Goal: Complete application form

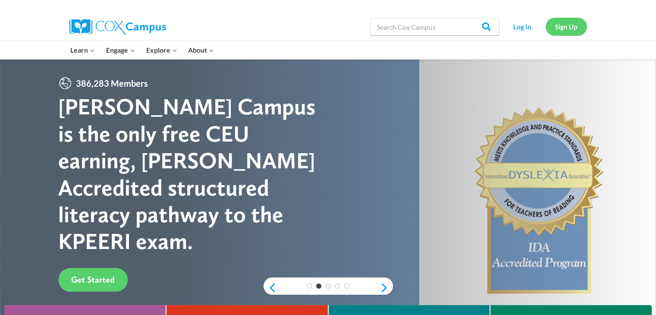
click at [565, 28] on link "Sign Up" at bounding box center [565, 27] width 41 height 18
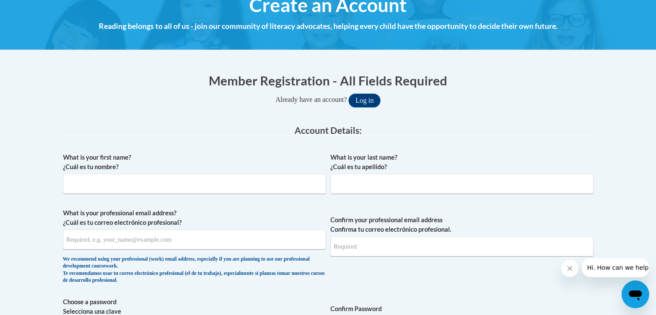
scroll to position [119, 0]
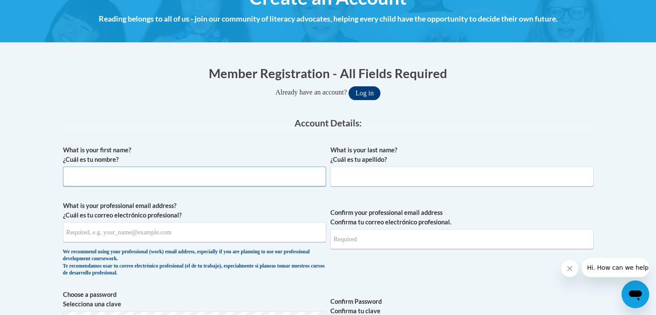
click at [111, 175] on input "What is your first name? ¿Cuál es tu nombre?" at bounding box center [194, 176] width 263 height 20
type input "Aisha"
click at [350, 177] on input "What is your last name? ¿Cuál es tu apellido?" at bounding box center [461, 176] width 263 height 20
type input "[PERSON_NAME]"
click at [106, 230] on input "What is your professional email address? ¿Cuál es tu correo electrónico profesi…" at bounding box center [194, 232] width 263 height 20
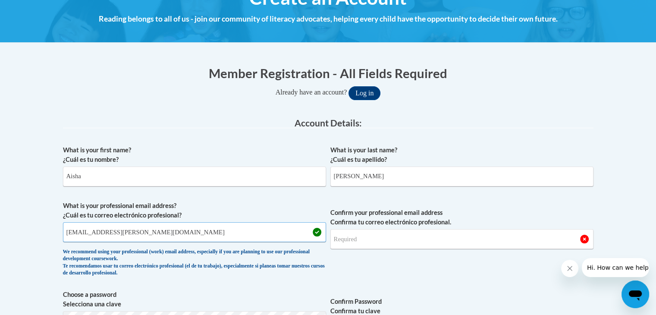
type input "[EMAIL_ADDRESS][PERSON_NAME][DOMAIN_NAME]"
click at [341, 238] on input "Confirm your professional email address Confirma tu correo electrónico profesio…" at bounding box center [461, 239] width 263 height 20
click at [341, 238] on input "a" at bounding box center [461, 239] width 263 height 20
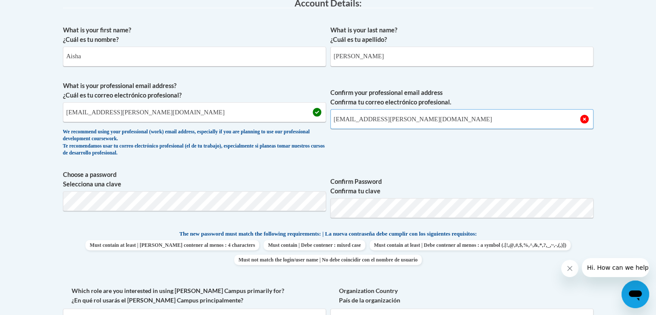
scroll to position [243, 0]
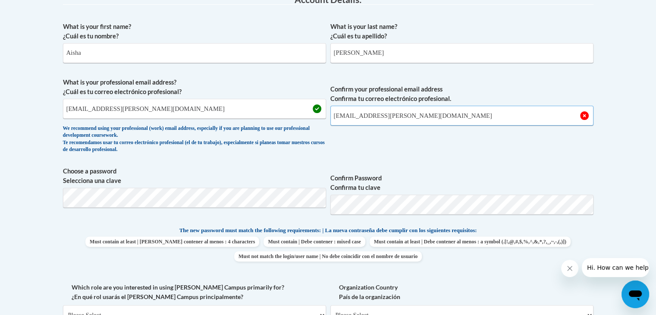
type input "[EMAIL_ADDRESS][PERSON_NAME][DOMAIN_NAME]"
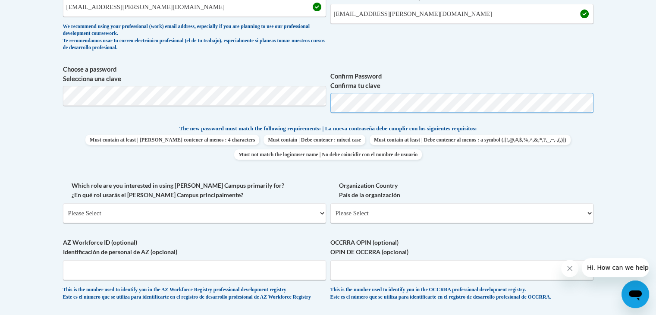
scroll to position [345, 0]
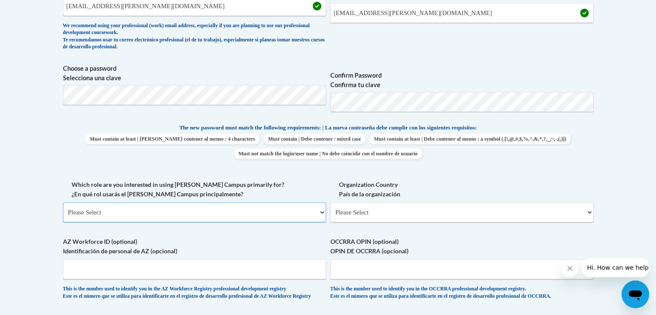
click at [169, 213] on select "Please Select College/University | Colegio/Universidad Community/Nonprofit Part…" at bounding box center [194, 212] width 263 height 20
select select "fbf2d438-af2f-41f8-98f1-81c410e29de3"
click at [63, 202] on select "Please Select College/University | Colegio/Universidad Community/Nonprofit Part…" at bounding box center [194, 212] width 263 height 20
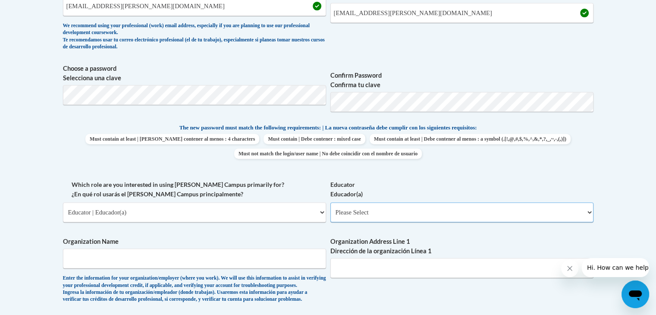
click at [412, 213] on select "Please Select Early Learning/Daycare Teacher/Family Home Care Provider | Maestr…" at bounding box center [461, 212] width 263 height 20
select select "8e40623d-54d0-45cd-9f92-5df65cd3f8cf"
click at [330, 202] on select "Please Select Early Learning/Daycare Teacher/Family Home Care Provider | Maestr…" at bounding box center [461, 212] width 263 height 20
click at [97, 260] on input "Organization Name" at bounding box center [194, 258] width 263 height 20
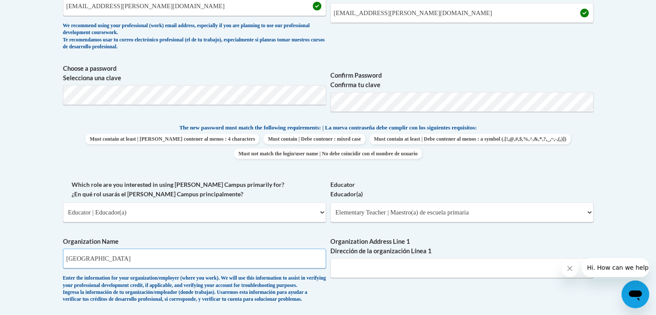
type input "[GEOGRAPHIC_DATA]"
click at [400, 271] on input "Organization Address Line 1 Dirección de la organización Línea 1" at bounding box center [461, 268] width 263 height 20
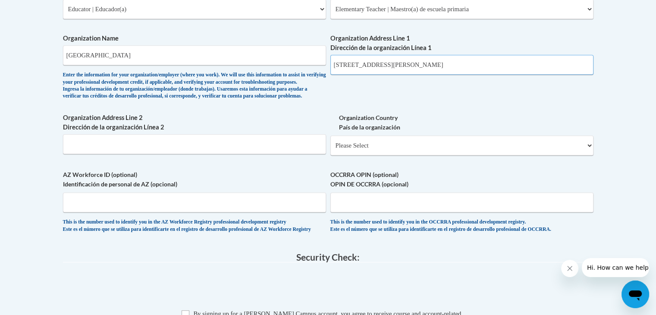
scroll to position [551, 0]
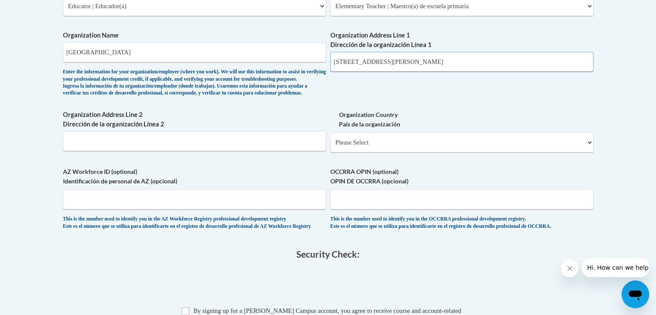
type input "[STREET_ADDRESS][PERSON_NAME]"
click at [510, 152] on select "Please Select [GEOGRAPHIC_DATA] | [GEOGRAPHIC_DATA] Outside of [GEOGRAPHIC_DATA…" at bounding box center [461, 142] width 263 height 20
select select "ad49bcad-a171-4b2e-b99c-48b446064914"
click at [330, 146] on select "Please Select [GEOGRAPHIC_DATA] | [GEOGRAPHIC_DATA] Outside of [GEOGRAPHIC_DATA…" at bounding box center [461, 142] width 263 height 20
select select
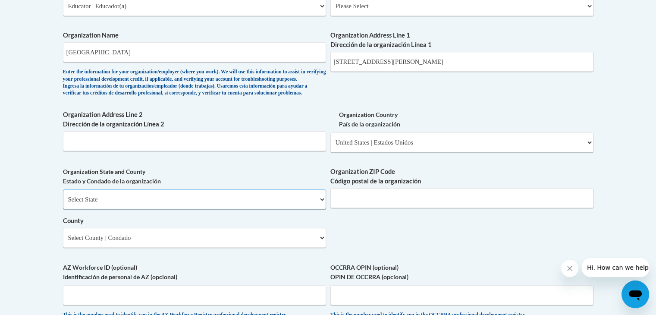
click at [313, 209] on select "Select State [US_STATE] [US_STATE] [US_STATE] [US_STATE] [US_STATE] [US_STATE] …" at bounding box center [194, 199] width 263 height 20
select select "[US_STATE]"
click at [63, 203] on select "Select State [US_STATE] [US_STATE] [US_STATE] [US_STATE] [US_STATE] [US_STATE] …" at bounding box center [194, 199] width 263 height 20
click at [449, 61] on input "[STREET_ADDRESS][PERSON_NAME]" at bounding box center [461, 62] width 263 height 20
type input "[STREET_ADDRESS][PERSON_NAME]"
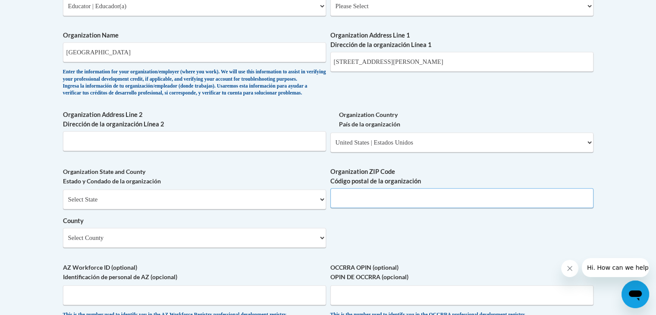
click at [349, 208] on input "Organization ZIP Code Código postal de la organización" at bounding box center [461, 198] width 263 height 20
type input "31639"
click at [267, 247] on select "Select County Appling [PERSON_NAME] [PERSON_NAME] [PERSON_NAME] [PERSON_NAME] B…" at bounding box center [194, 238] width 263 height 20
select select "Berrien"
click at [63, 242] on select "Select County Appling [PERSON_NAME] [PERSON_NAME] [PERSON_NAME] [PERSON_NAME] B…" at bounding box center [194, 238] width 263 height 20
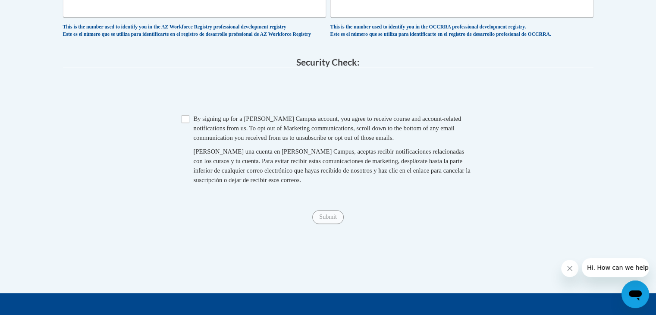
scroll to position [848, 0]
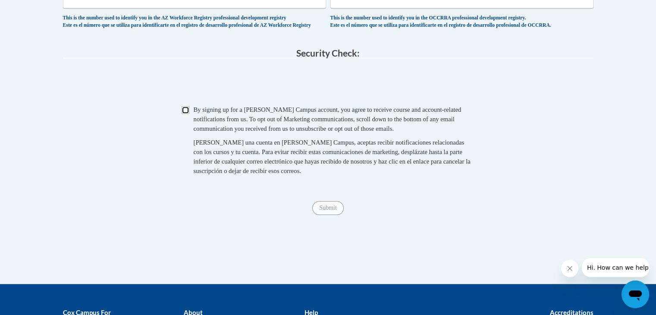
click at [184, 114] on input "Checkbox" at bounding box center [186, 110] width 8 height 8
checkbox input "true"
click at [325, 215] on input "Submit" at bounding box center [327, 208] width 31 height 14
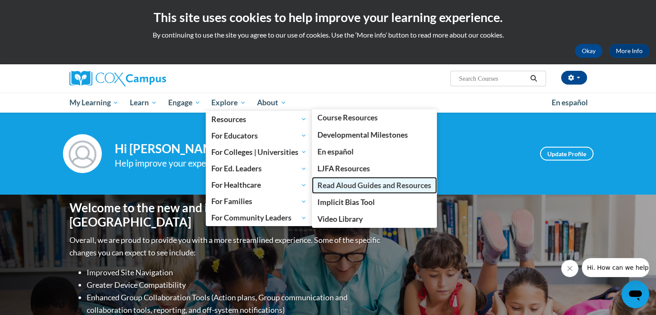
click at [339, 185] on span "Read Aloud Guides and Resources" at bounding box center [374, 185] width 114 height 9
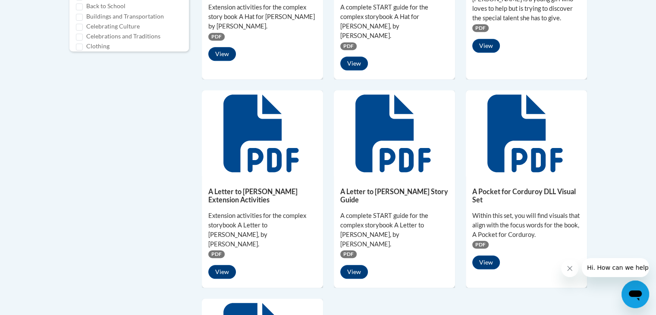
scroll to position [535, 0]
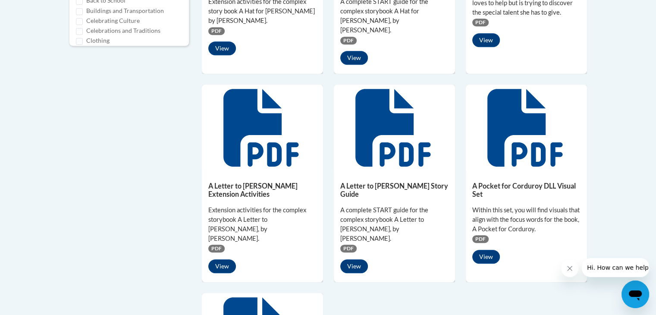
drag, startPoint x: 658, startPoint y: 78, endPoint x: 662, endPoint y: 213, distance: 135.4
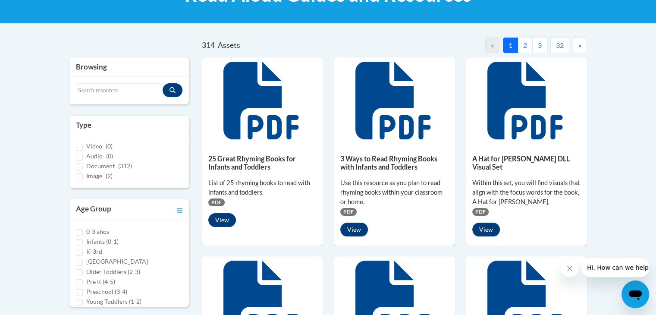
scroll to position [153, 0]
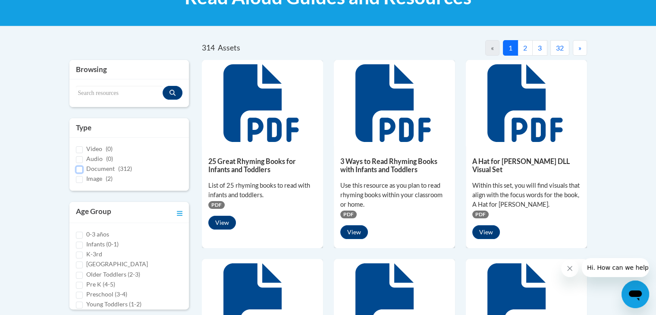
click at [77, 169] on input "Document (312)" at bounding box center [79, 169] width 7 height 7
checkbox input "true"
click at [80, 284] on input "Pre K (4-5)" at bounding box center [79, 285] width 7 height 7
checkbox input "true"
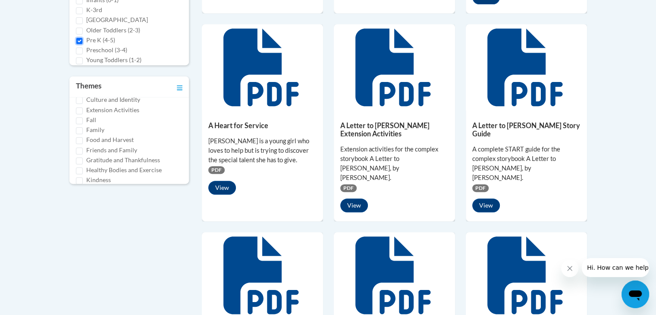
scroll to position [117, 0]
click at [80, 120] on input "Fall" at bounding box center [79, 122] width 7 height 7
checkbox input "true"
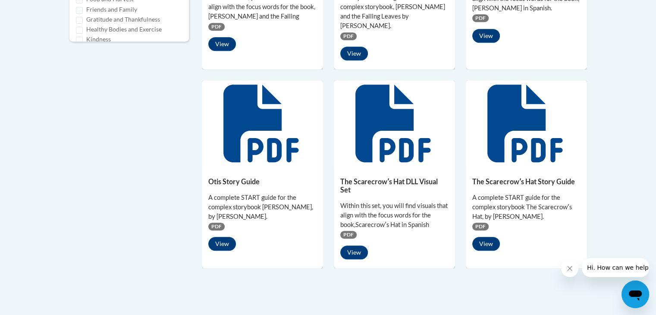
scroll to position [535, 0]
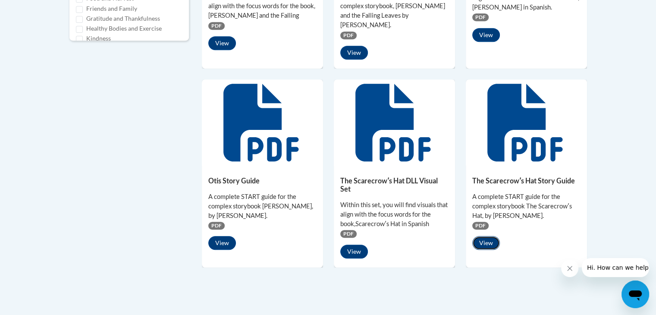
click at [488, 236] on button "View" at bounding box center [486, 243] width 28 height 14
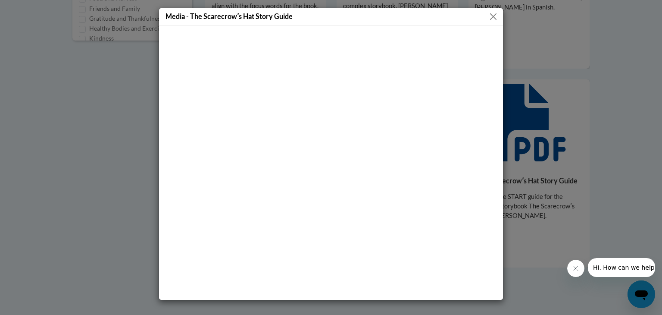
click at [565, 231] on div "Media - The Scarecrowʹs Hat Story Guide" at bounding box center [331, 157] width 662 height 315
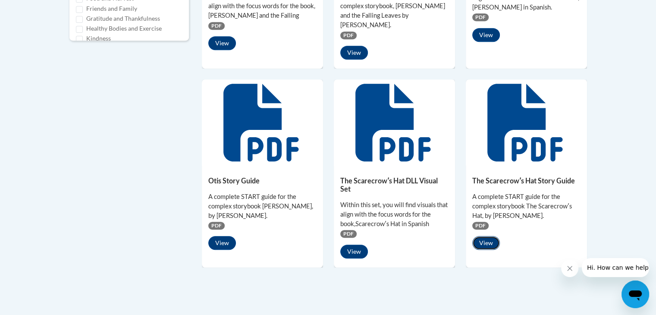
click at [482, 236] on button "View" at bounding box center [486, 243] width 28 height 14
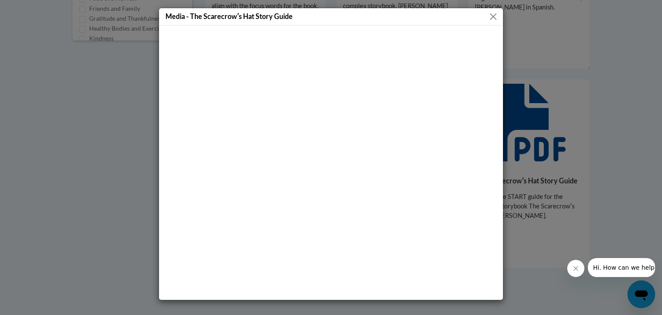
click at [494, 15] on button "Close" at bounding box center [493, 16] width 11 height 11
